Goal: Task Accomplishment & Management: Use online tool/utility

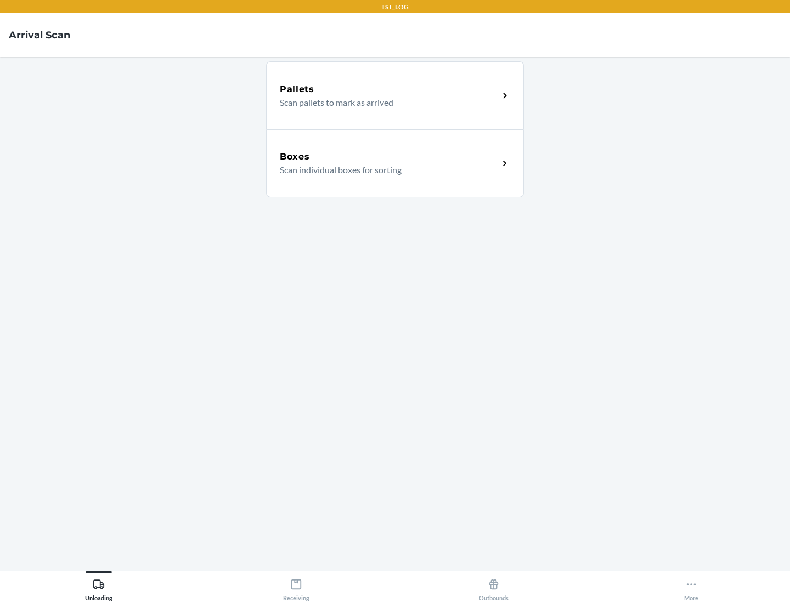
click at [389, 157] on div "Boxes" at bounding box center [389, 156] width 219 height 13
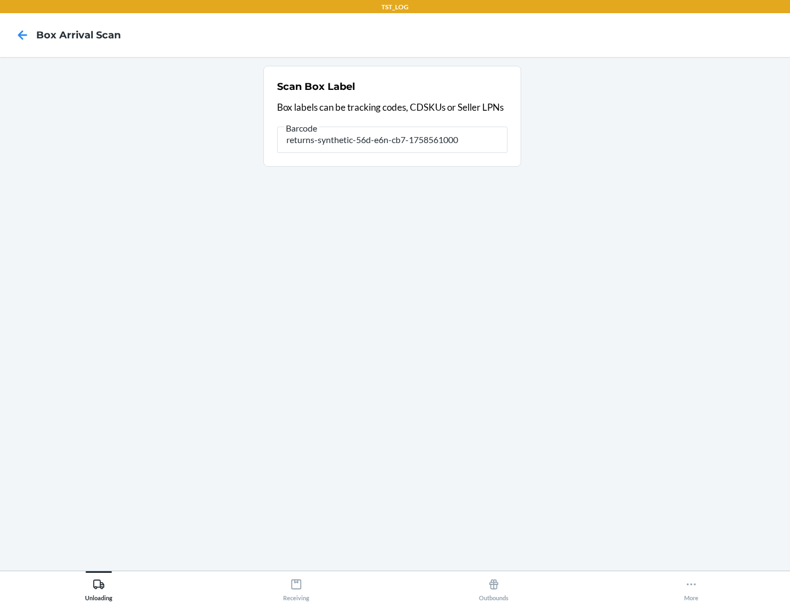
type input "returns-synthetic-56d-e6n-cb7-1758561000"
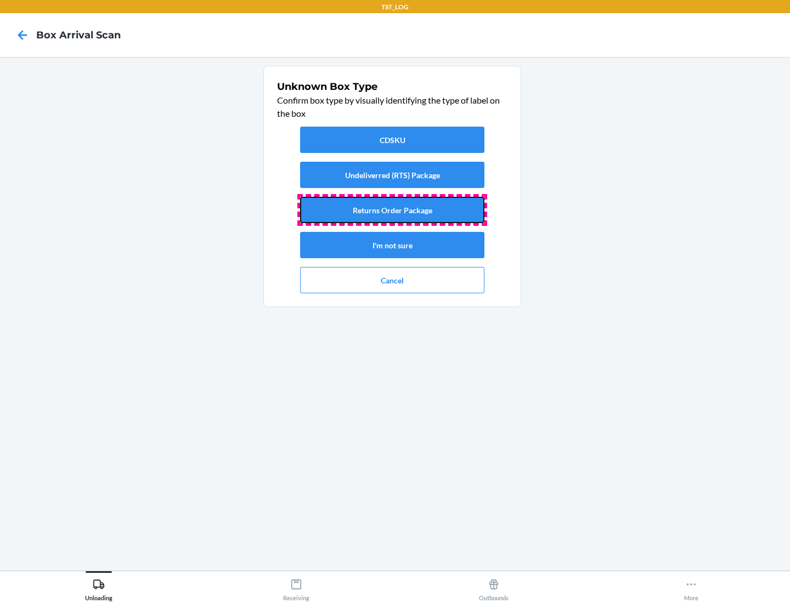
click at [392, 210] on button "Returns Order Package" at bounding box center [392, 210] width 184 height 26
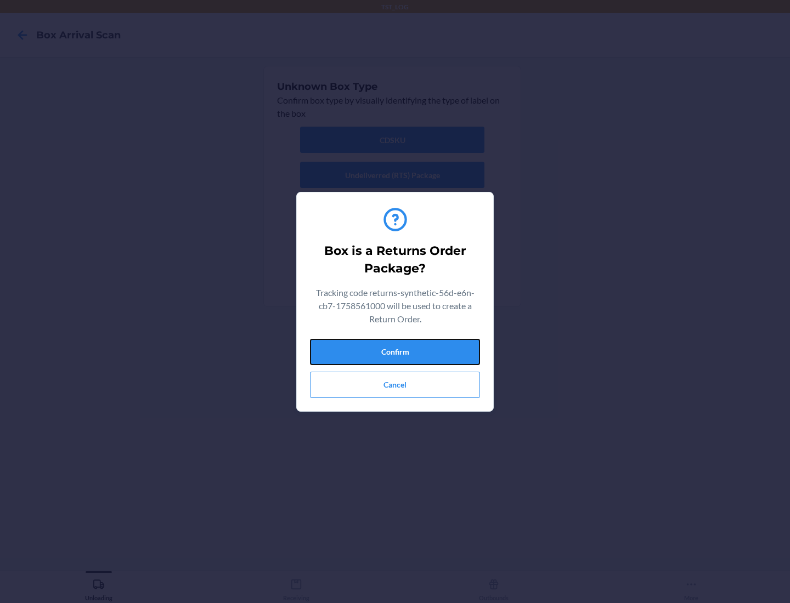
click at [395, 351] on button "Confirm" at bounding box center [395, 352] width 170 height 26
